Goal: Information Seeking & Learning: Understand process/instructions

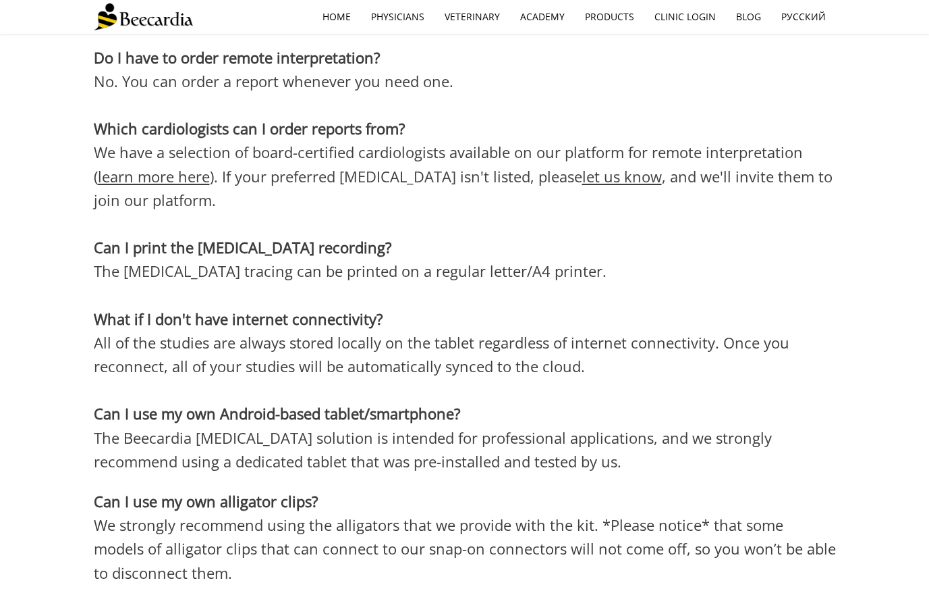
scroll to position [3655, 0]
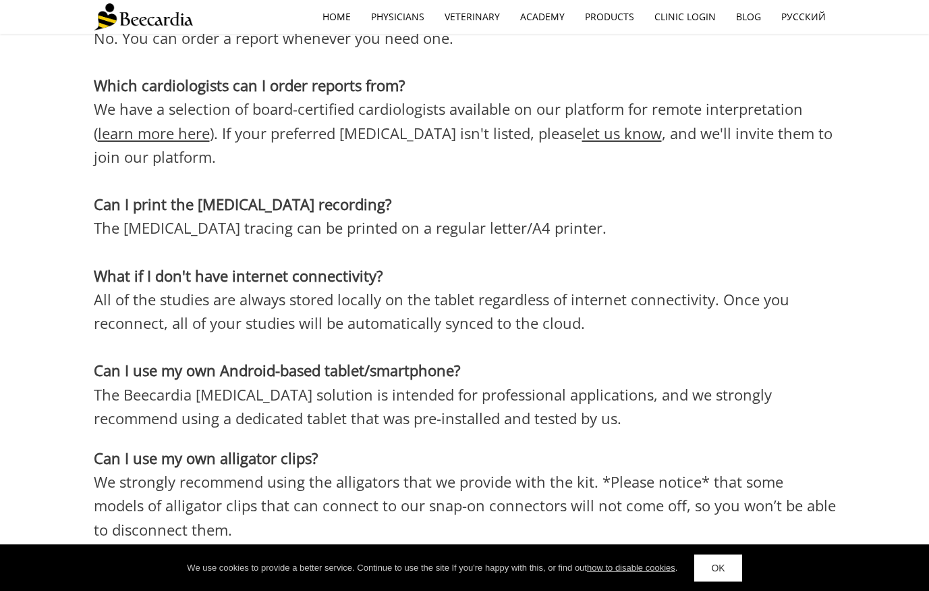
click at [730, 566] on link "OK" at bounding box center [718, 567] width 47 height 27
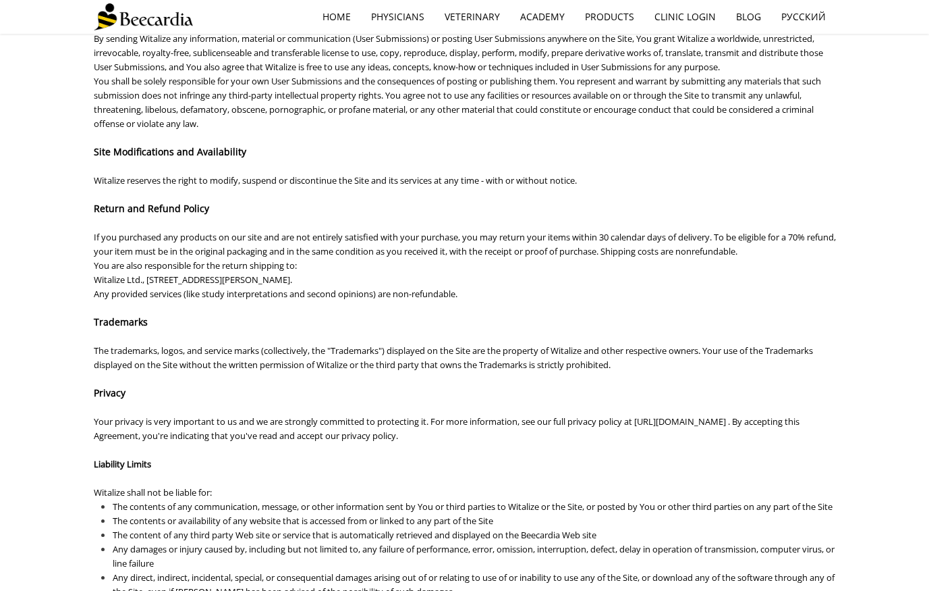
scroll to position [443, 0]
drag, startPoint x: 644, startPoint y: 252, endPoint x: 781, endPoint y: 248, distance: 137.1
click at [781, 248] on span "If you purchased any products on our site and are not entirely satisfied with y…" at bounding box center [465, 245] width 742 height 26
copy span "Shipping costs are nonrefundable"
click at [647, 251] on span "If you purchased any products on our site and are not entirely satisfied with y…" at bounding box center [465, 245] width 742 height 26
